Goal: Check status: Check status

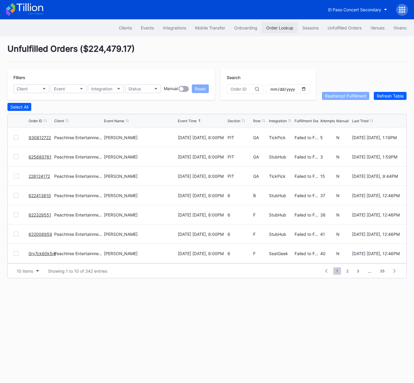
click at [283, 24] on button "Order Lookup" at bounding box center [280, 27] width 36 height 11
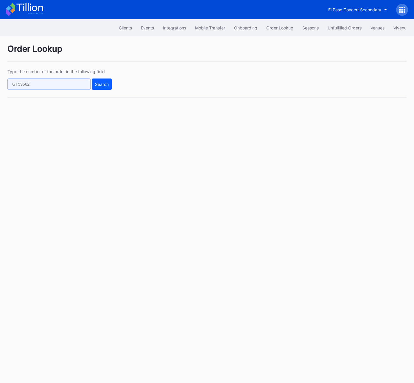
click at [72, 86] on input "text" at bounding box center [48, 84] width 83 height 11
paste input "624830116"
type input "624830116"
click at [101, 85] on div "Search" at bounding box center [102, 84] width 14 height 5
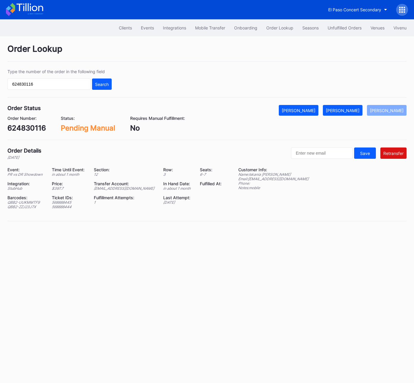
click at [131, 187] on div "[EMAIL_ADDRESS][DOMAIN_NAME]" at bounding box center [125, 188] width 62 height 4
copy div "[EMAIL_ADDRESS][DOMAIN_NAME]"
